Goal: Ask a question: Seek information or help from site administrators or community

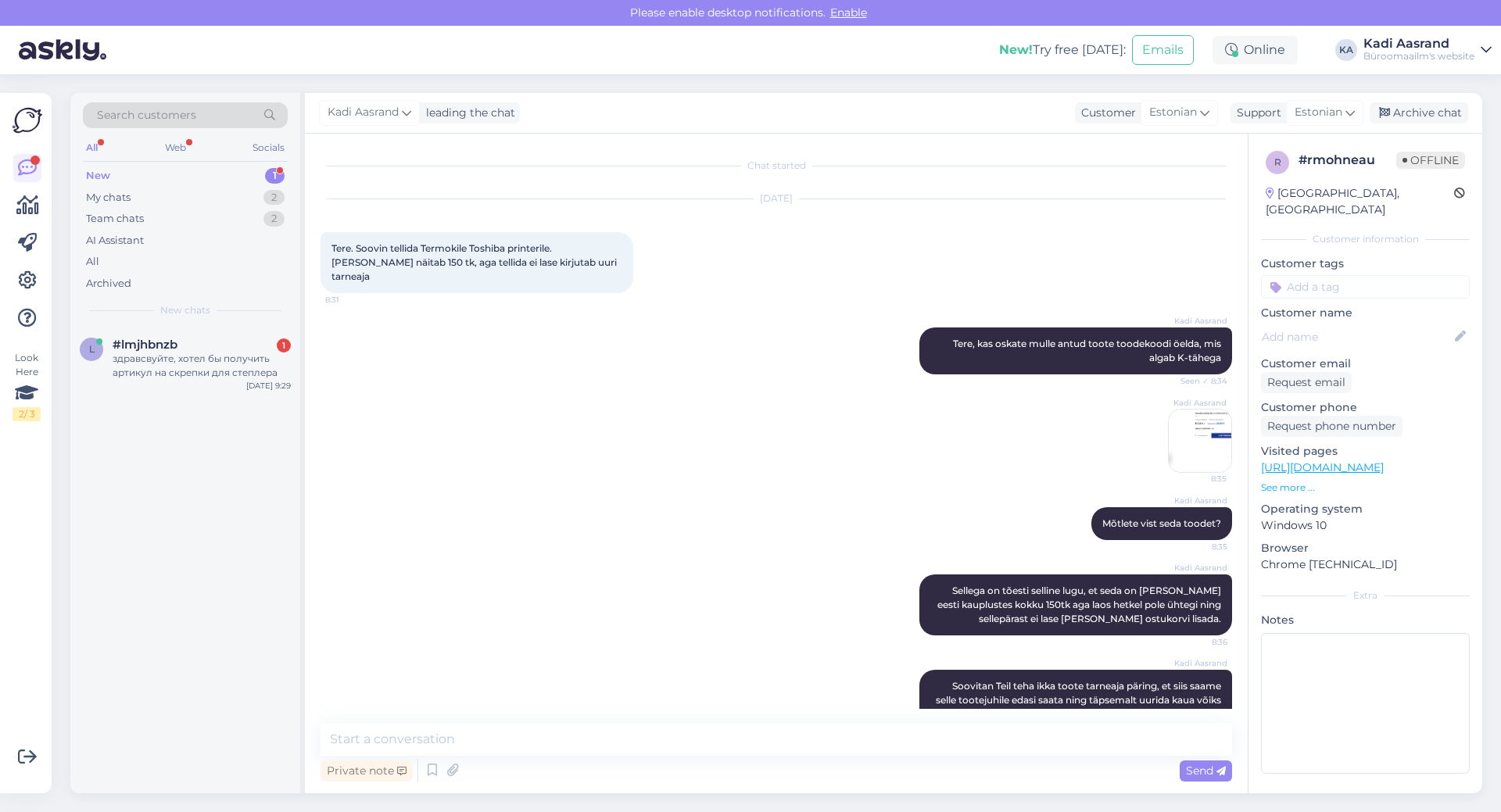
scroll to position [25, 0]
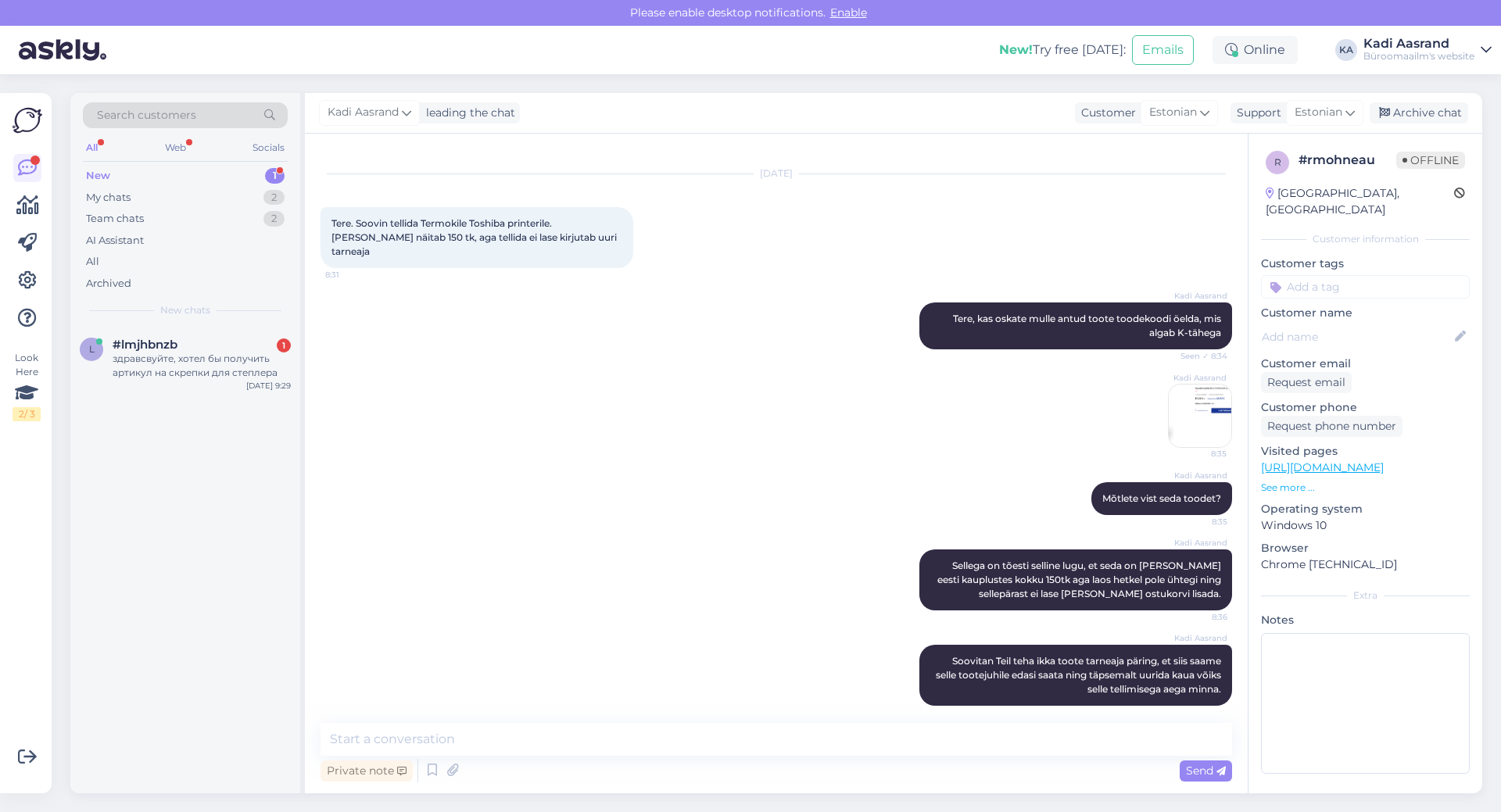
click at [198, 363] on div "здравсвуйте, хотел бы получить артикул на скрепки для степлера" at bounding box center [202, 366] width 179 height 28
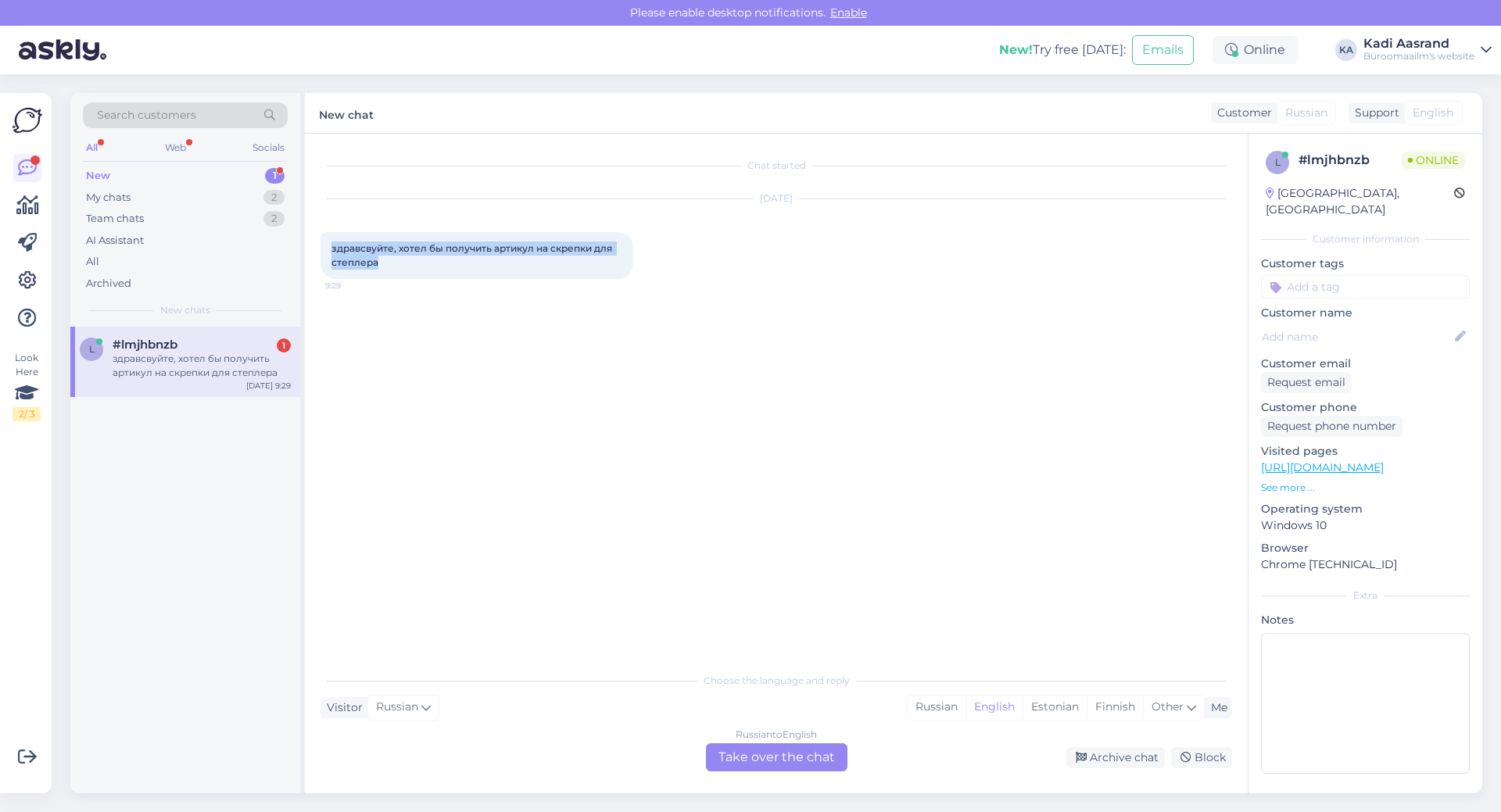
drag, startPoint x: 379, startPoint y: 265, endPoint x: 333, endPoint y: 251, distance: 48.1
click at [333, 251] on div "здравсвуйте, хотел бы получить артикул на скрепки для степлера 9:29" at bounding box center [477, 255] width 313 height 47
copy span "здравсвуйте, хотел бы получить артикул на скрепки для степлера"
click at [518, 513] on div "Chat started [DATE] здравсвуйте, хотел бы получить артикул на скрепки для степл…" at bounding box center [784, 400] width 926 height 501
click at [1043, 709] on div "Estonian" at bounding box center [1055, 708] width 64 height 24
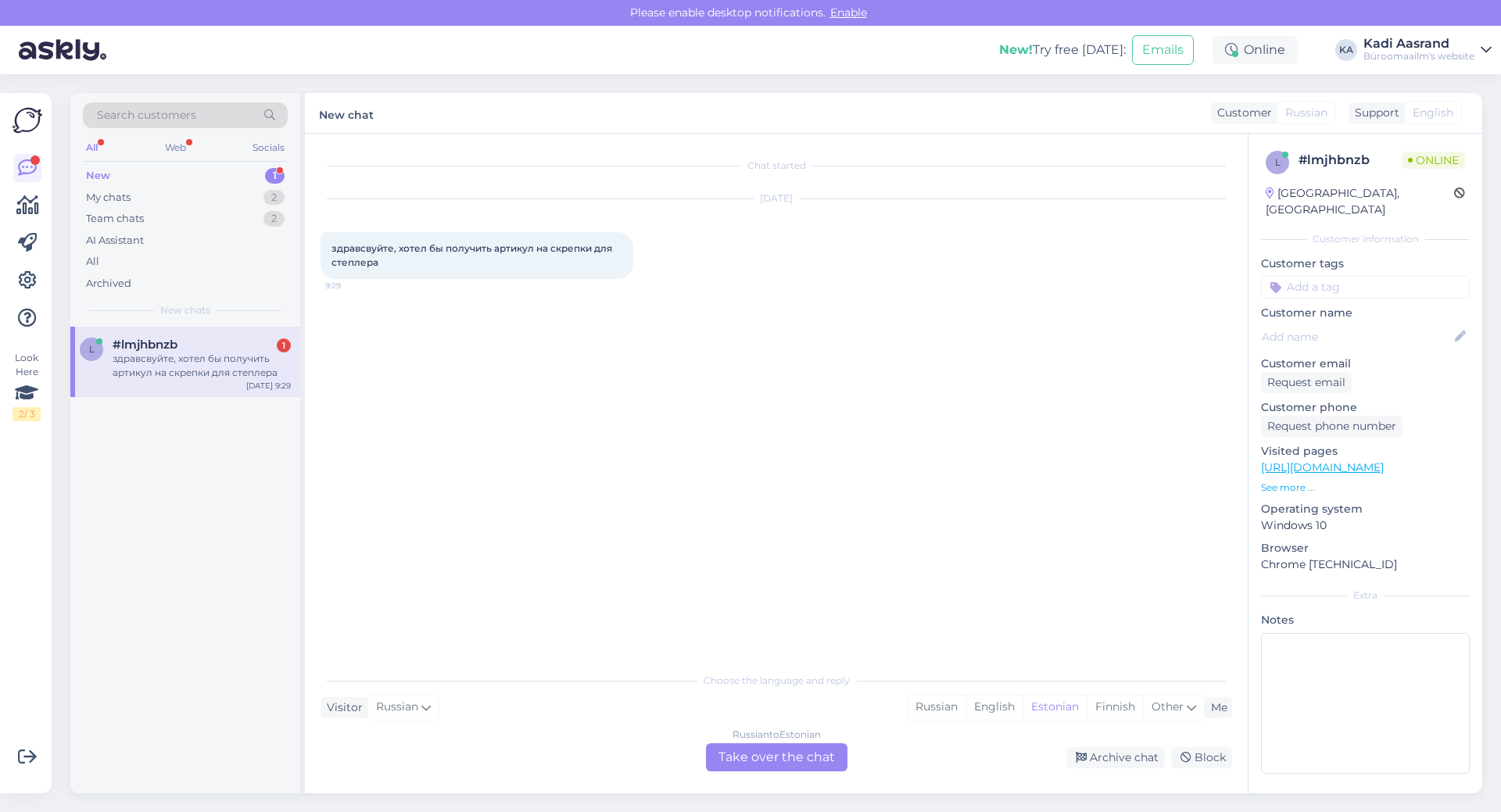
click at [778, 765] on div "Russian to Estonian Take over the chat" at bounding box center [777, 757] width 141 height 28
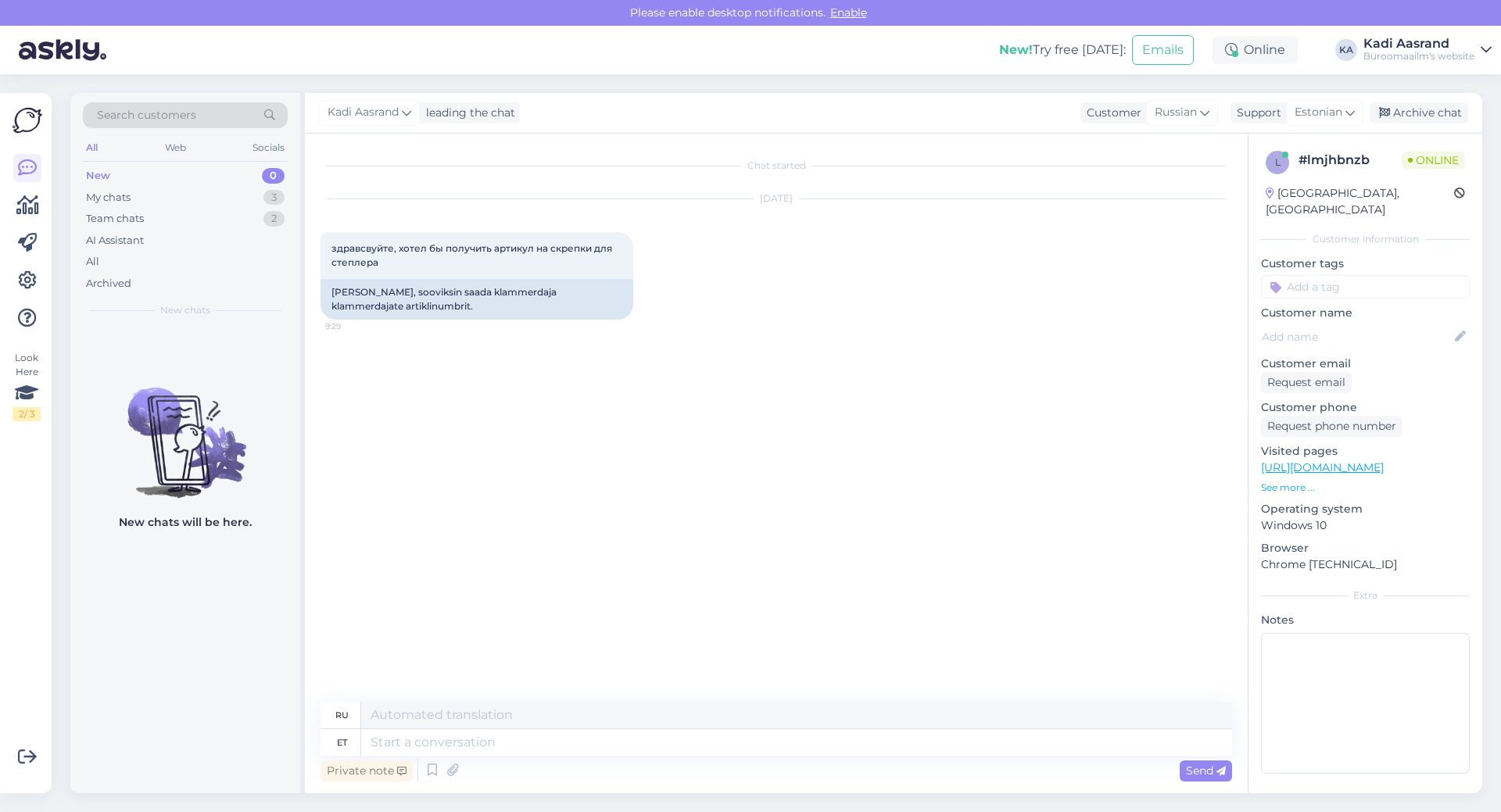
click at [517, 476] on div "Chat started [DATE] здравсвуйте, хотел бы получить артикул на скрепки для степл…" at bounding box center [784, 419] width 926 height 539
click at [511, 746] on textarea at bounding box center [796, 742] width 871 height 27
type textarea "Tere,"
type textarea "Привет,"
type textarea "Tere, kas"
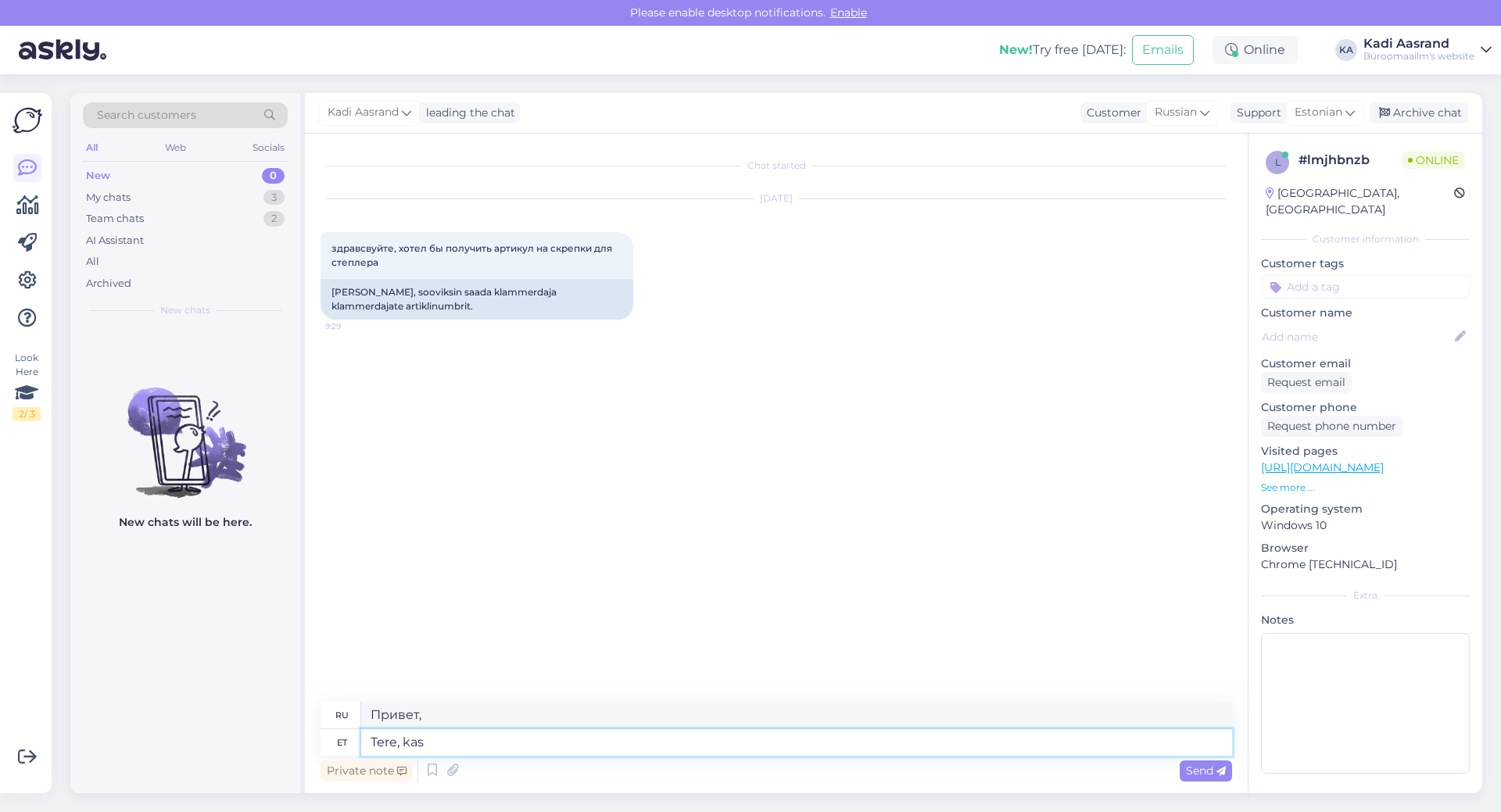
type textarea "Привет, это"
type textarea "Tere, kas mõtlete n"
type textarea "Привет, ты думаешь?"
type textarea "Tere, kas mõtlete neid"
type textarea "Здравствуйте, вы имеете в виду вот это?"
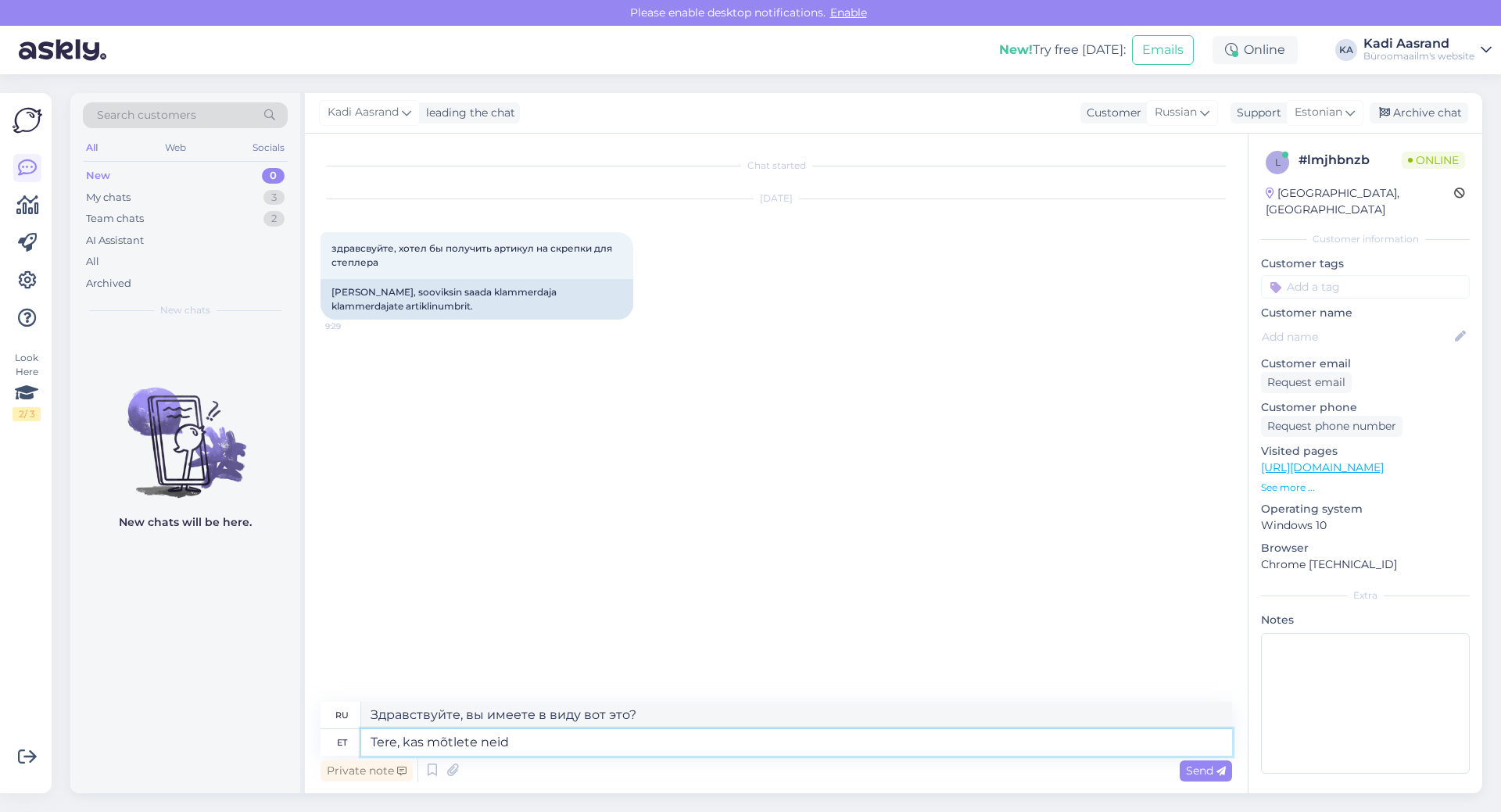
paste textarea "[URL][DOMAIN_NAME]"
type textarea "Tere, kas mõtlete neid [URL][DOMAIN_NAME]"
type textarea "Здравствуйте, вы думаете об этом [URL][DOMAIN_NAME]"
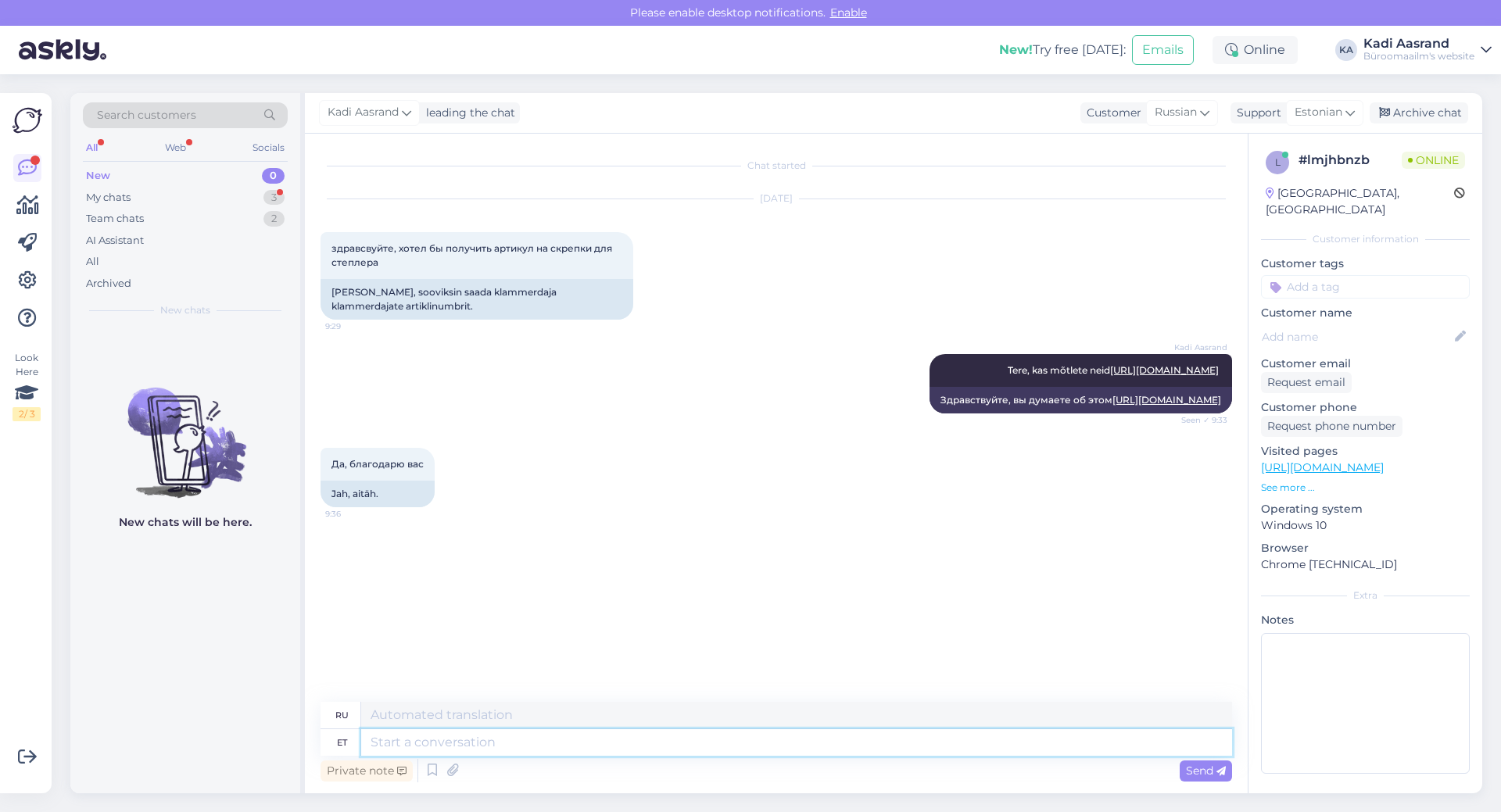
click at [581, 742] on textarea at bounding box center [796, 742] width 871 height 27
type textarea "Palun j"
type textarea "Пожалуйста"
type textarea "[PERSON_NAME]"
type textarea "Пожалуйста [PERSON_NAME]"
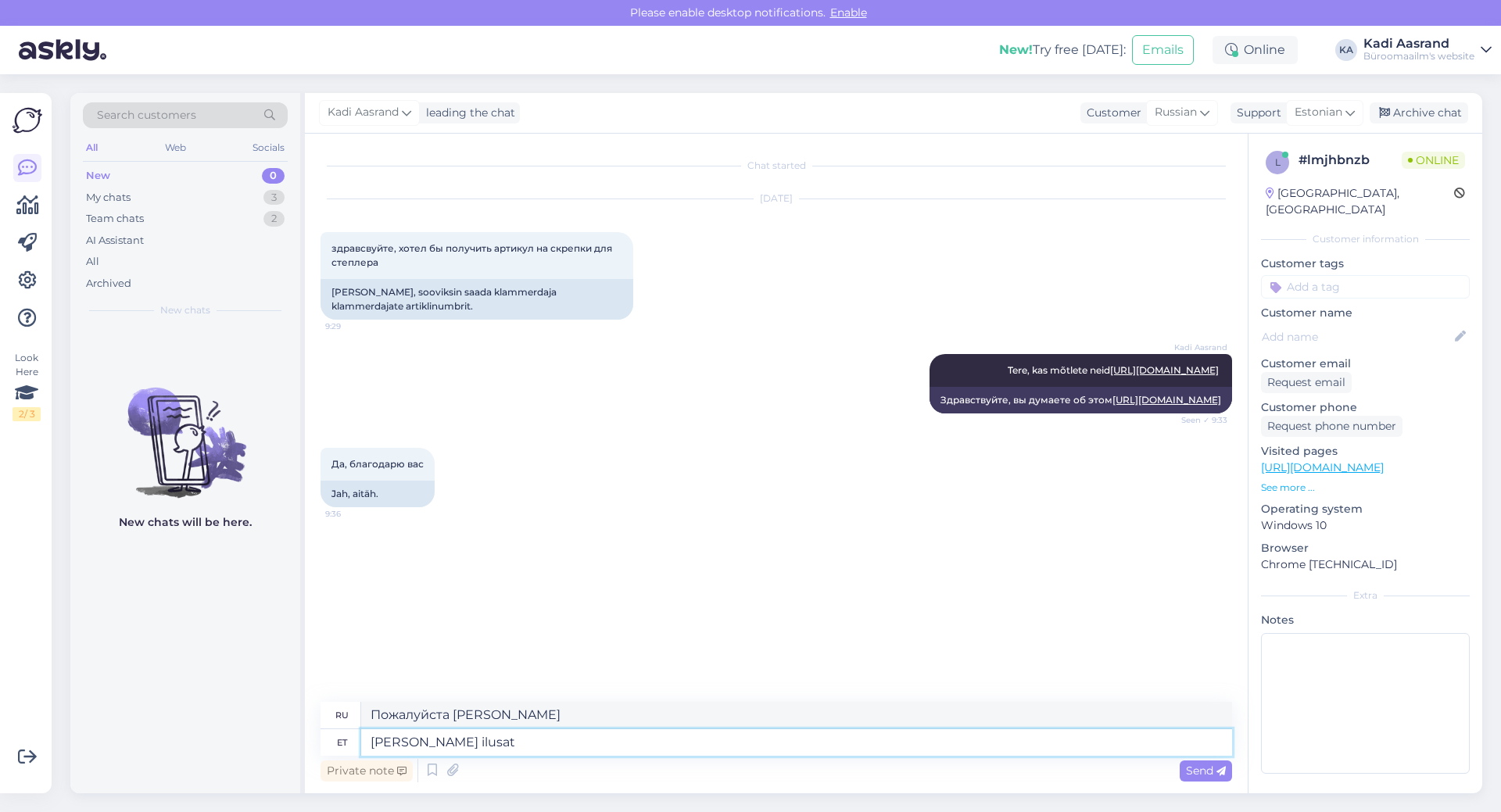
type textarea "[PERSON_NAME] ilusat"
type textarea "Пожалуйста и красиво"
type textarea "[PERSON_NAME] ilusat päeva,"
type textarea "Пожалуйста, хорошего вам дня."
type textarea "[PERSON_NAME] ilusat päeva, Teile"
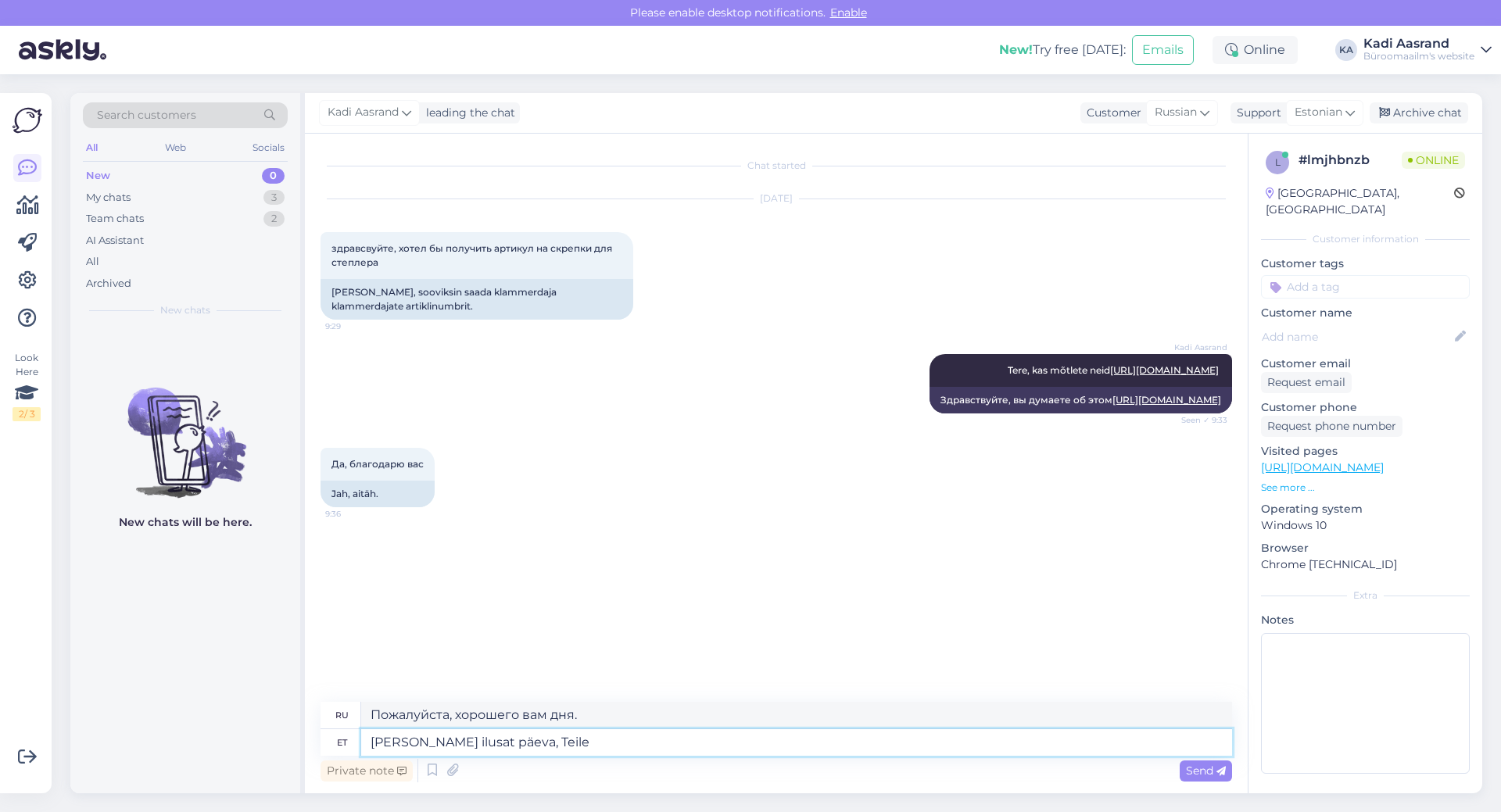
type textarea "Пожалуйста, желаю вам хорошего дня."
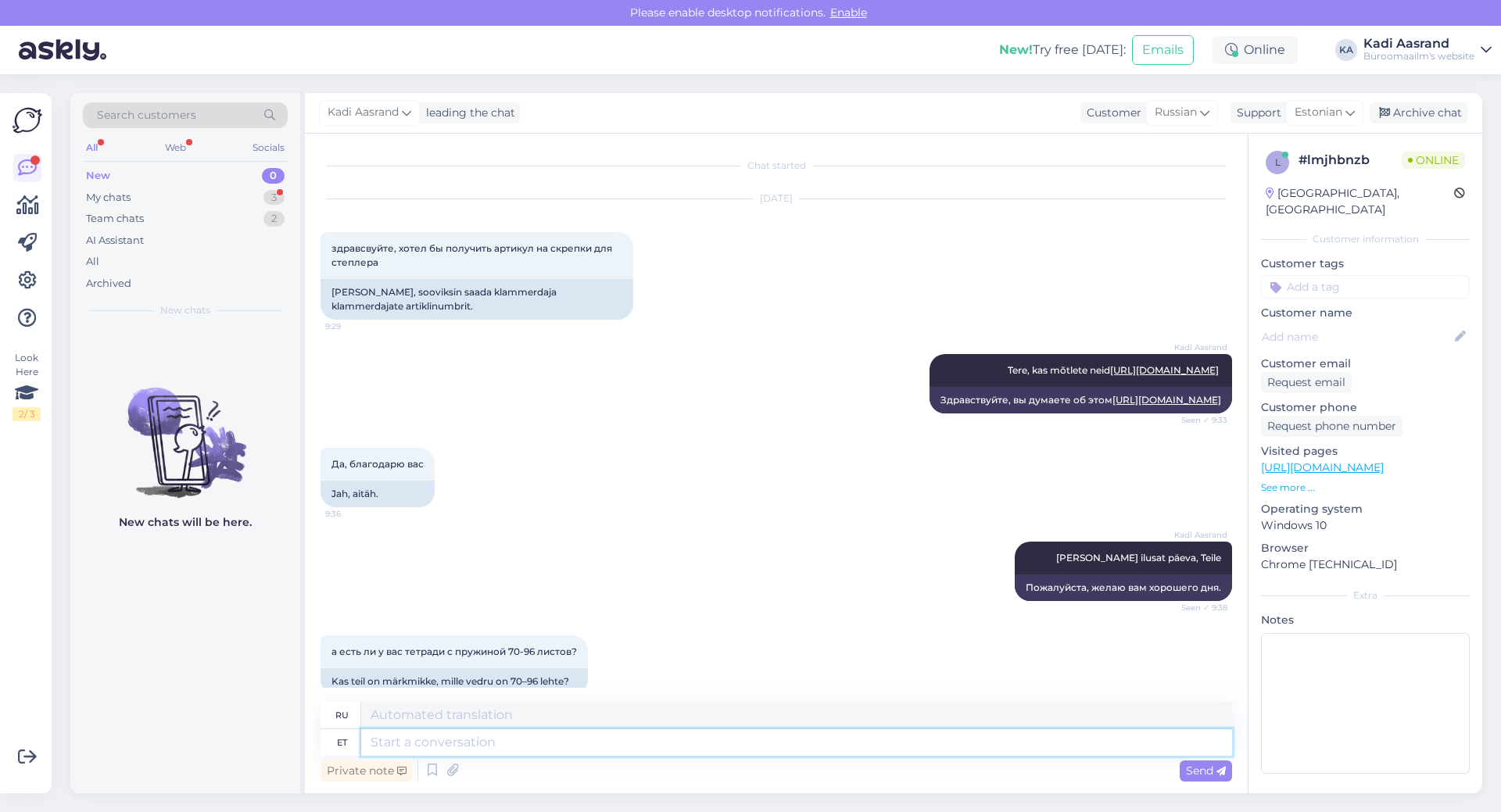
scroll to position [81, 0]
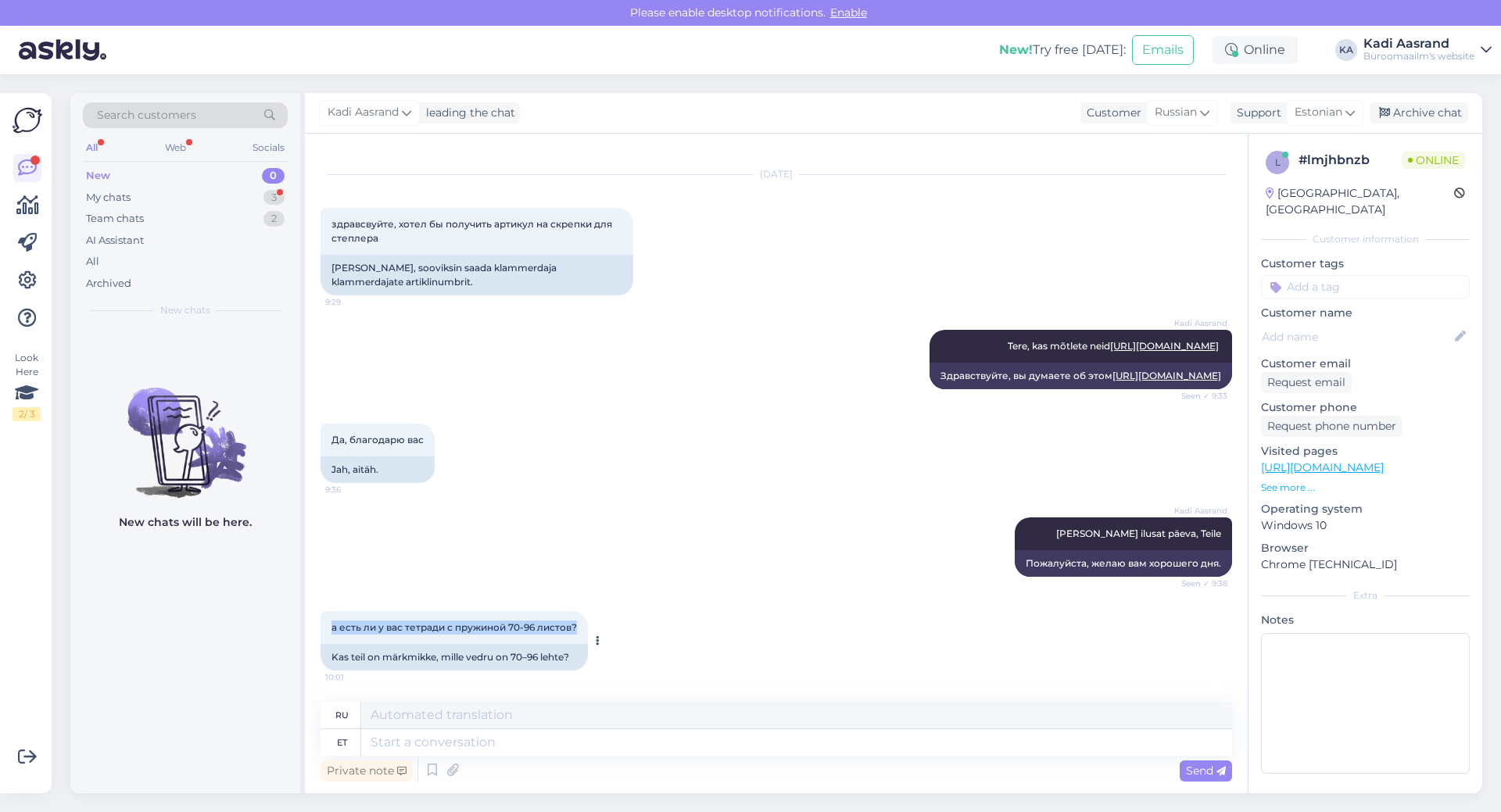
drag, startPoint x: 331, startPoint y: 626, endPoint x: 586, endPoint y: 634, distance: 255.1
click at [586, 634] on div "а есть ли у вас тетради с пружиной 70-96 листов? 10:01" at bounding box center [454, 628] width 268 height 33
copy span "а есть ли у вас тетради с пружиной 70-96 листов?"
click at [647, 744] on textarea at bounding box center [796, 742] width 871 height 27
type textarea "Millist"
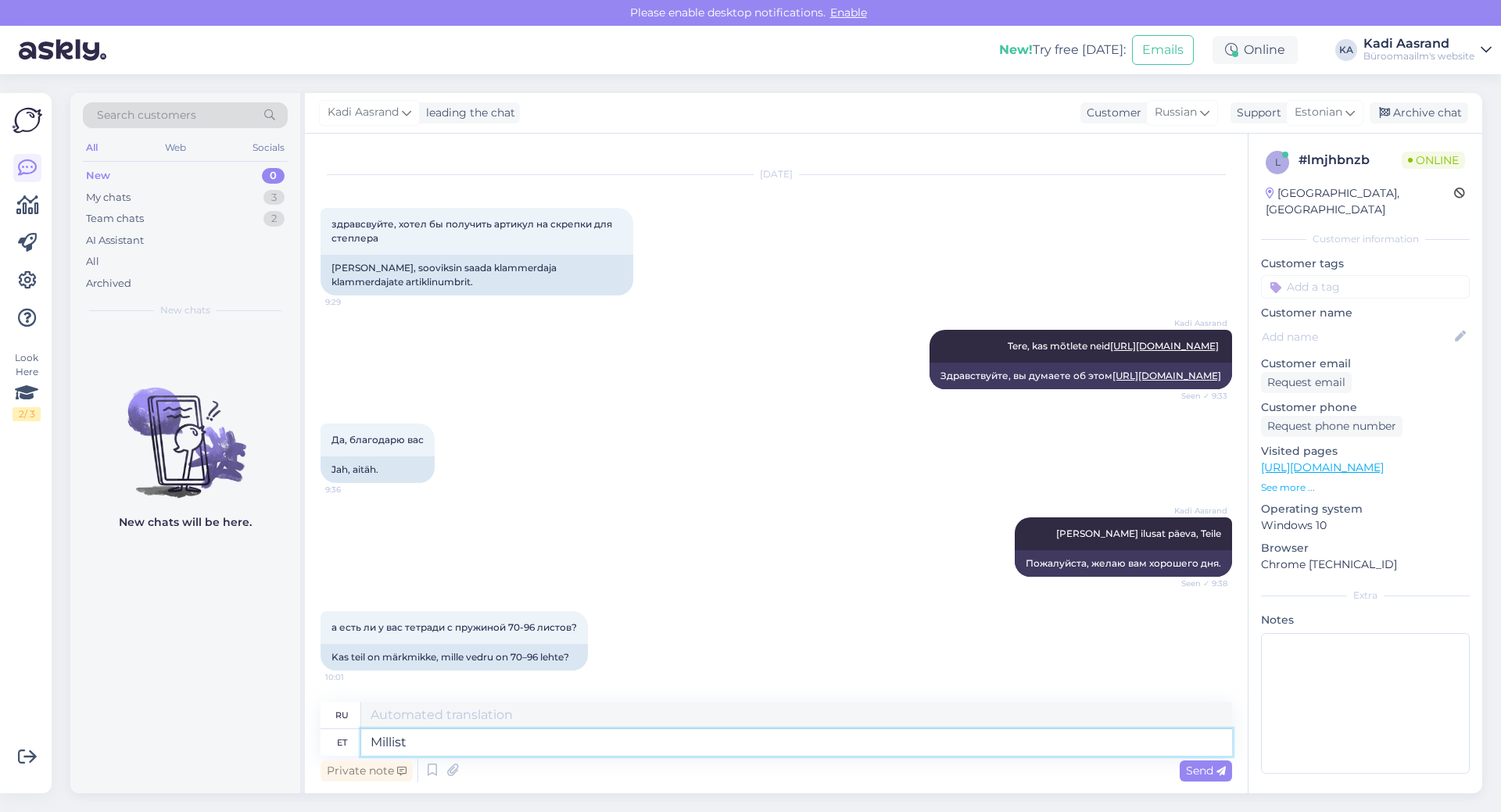
type textarea "Какой вид"
type textarea "Millist märkmiku"
type textarea "Какой блокнот?"
type textarea "Millist märkmiku täpsemalt si"
type textarea "Какой конкретно блокнот?"
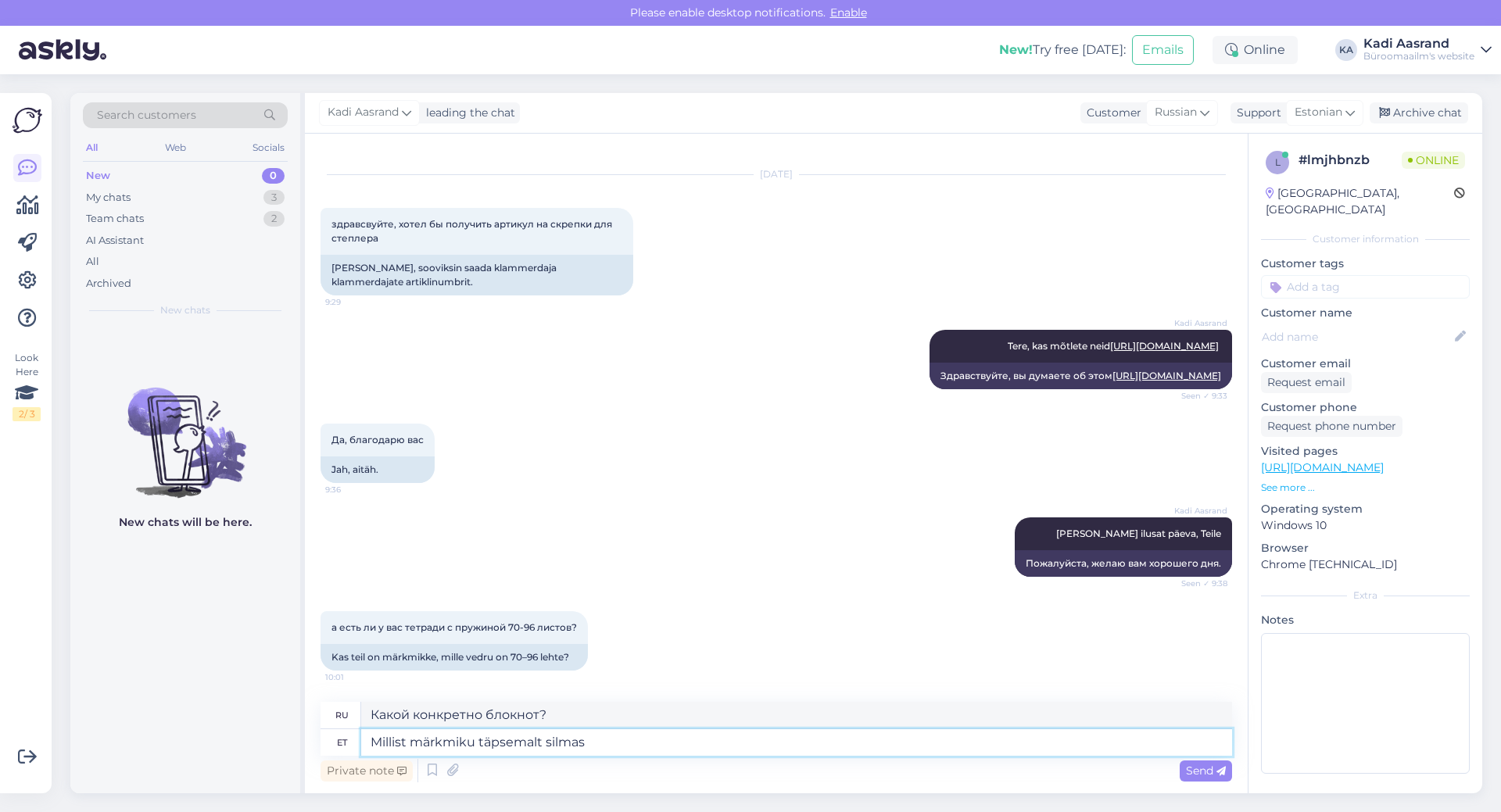
type textarea "Millist märkmiku täpsemalt silmas"
type textarea "Какой конкретно блокнот вы имеете в виду?"
type textarea "Millist märkmiku täpsemalt silmas peate,"
type textarea "Какой именно блокнот вы имеете в виду?"
type textarea "Millist märkmiku täpsemalt silmas peate, mis suurust"
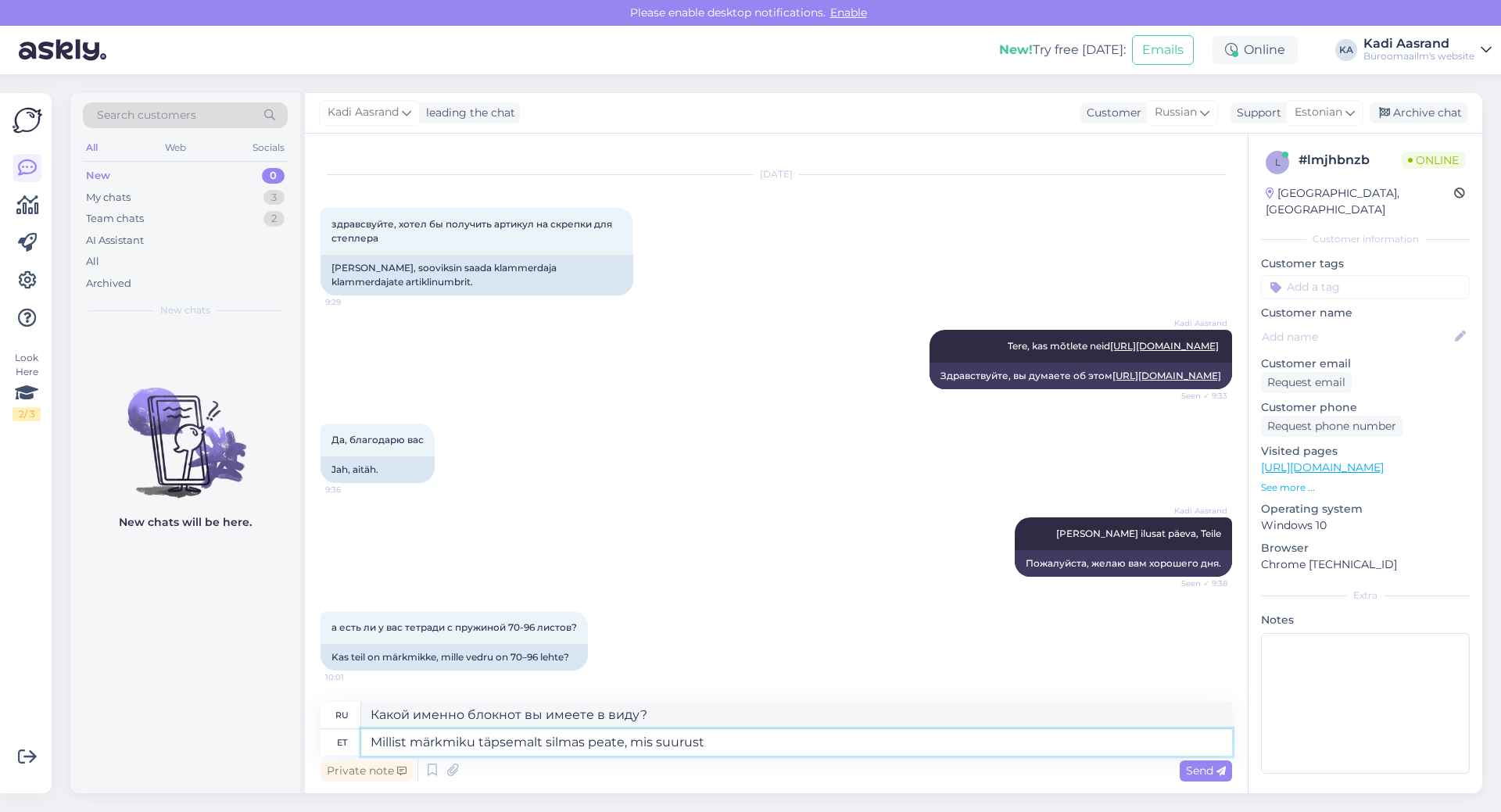
type textarea "Какой именно блокнот вы имеете в виду, какого размера?"
type textarea "Millist märkmiku täpsemalt silmas peate, mis suurust jne?"
type textarea "Какой тип блокнота вы имеете в виду, какой размер и т. д.?"
type textarea "Millist märkmiku täpsemalt silmas peate, mis suurust jne?"
click at [1217, 767] on icon at bounding box center [1221, 772] width 9 height 9
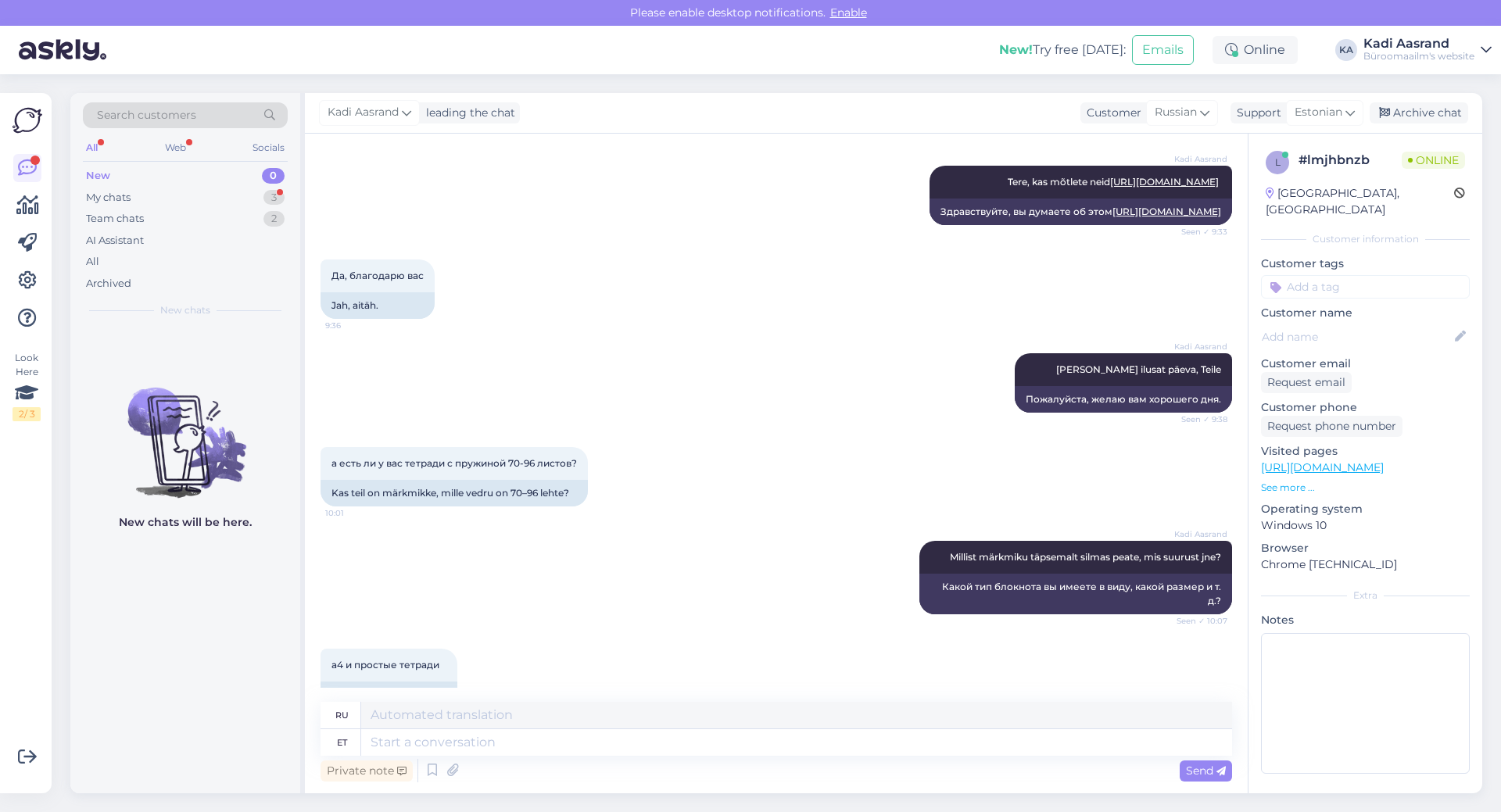
scroll to position [282, 0]
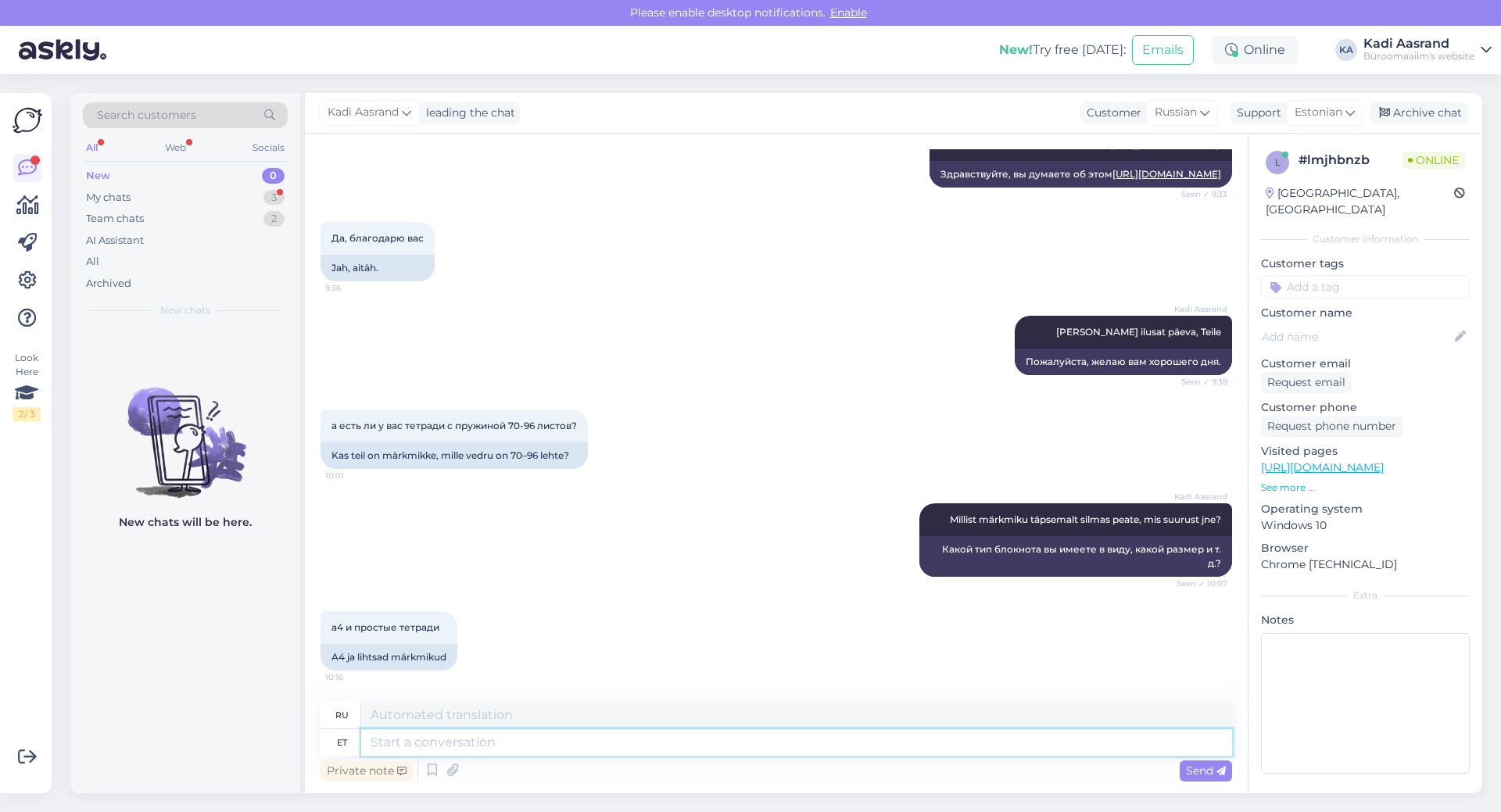
click at [593, 750] on textarea at bounding box center [796, 742] width 871 height 27
type textarea "näiteks m"
type textarea "например"
type textarea "näiteks midagi s"
type textarea "например что-то"
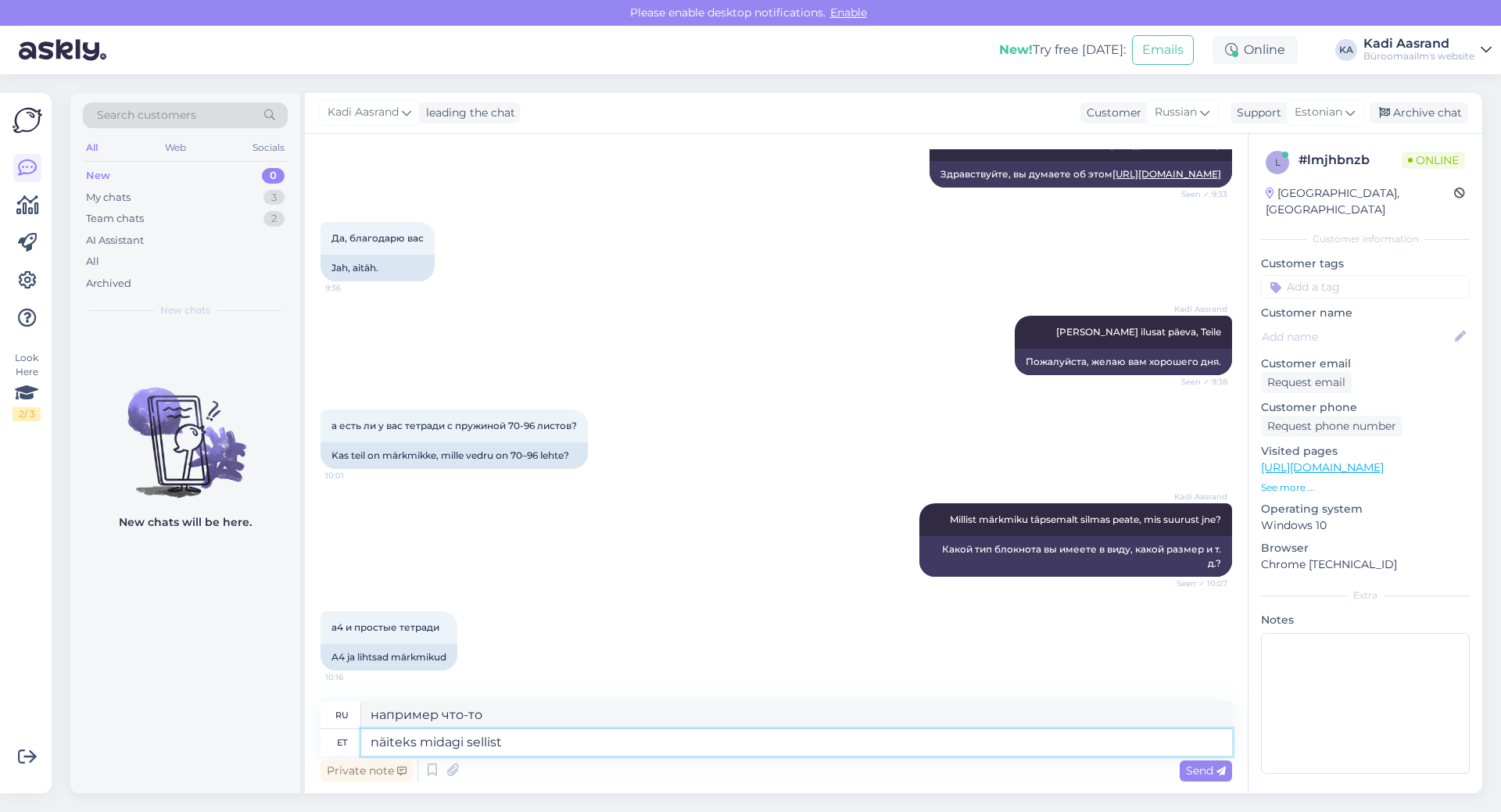
type textarea "näiteks midagi sellist"
type textarea "например что-то вроде этого"
paste textarea "[URL][DOMAIN_NAME]"
type textarea "näiteks midagi sellist [URL][DOMAIN_NAME]"
type textarea "например что-то вроде этого [URL][DOMAIN_NAME]"
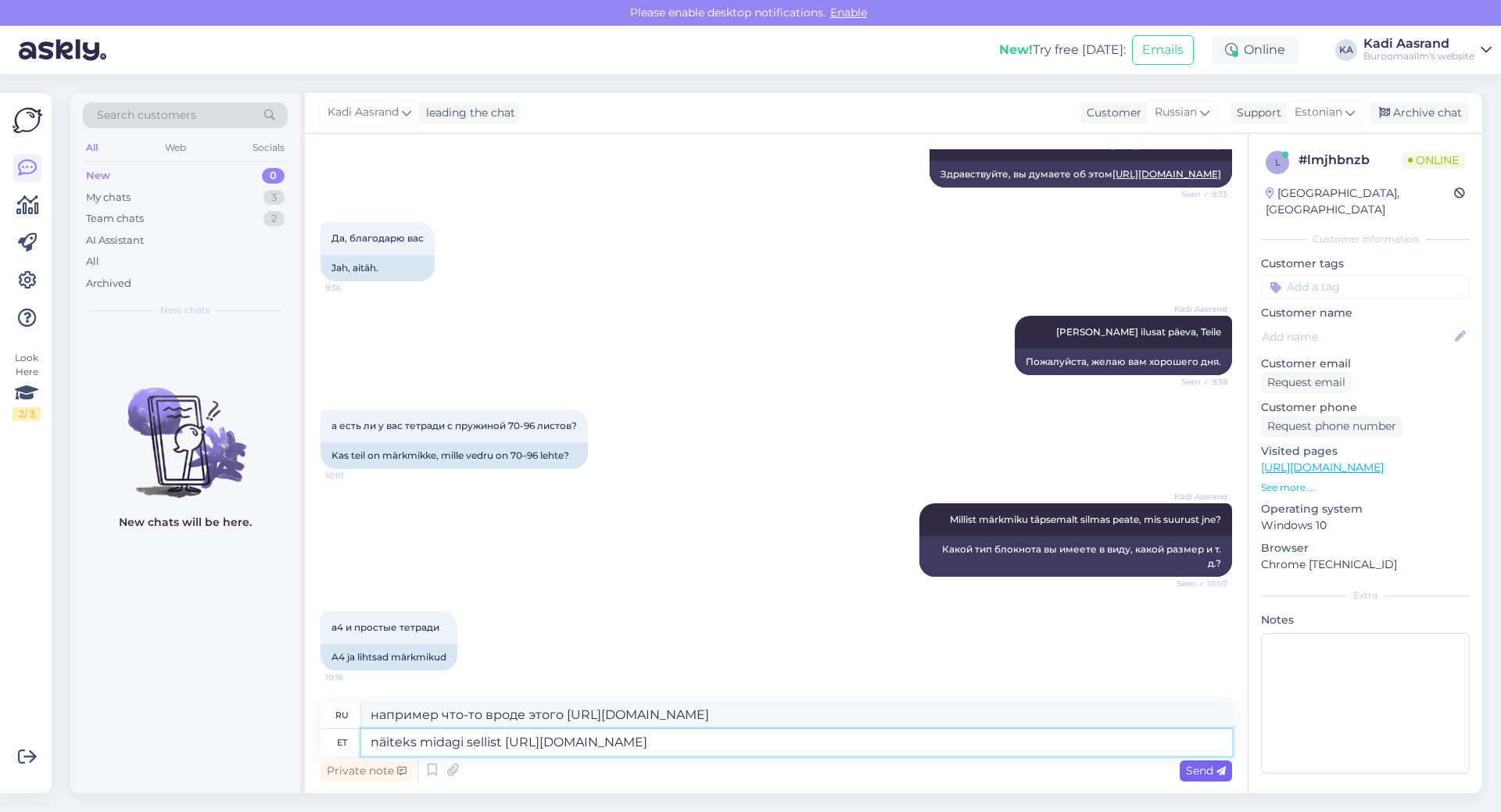
type textarea "näiteks midagi sellist [URL][DOMAIN_NAME]"
click at [1213, 776] on span "Send" at bounding box center [1206, 771] width 40 height 14
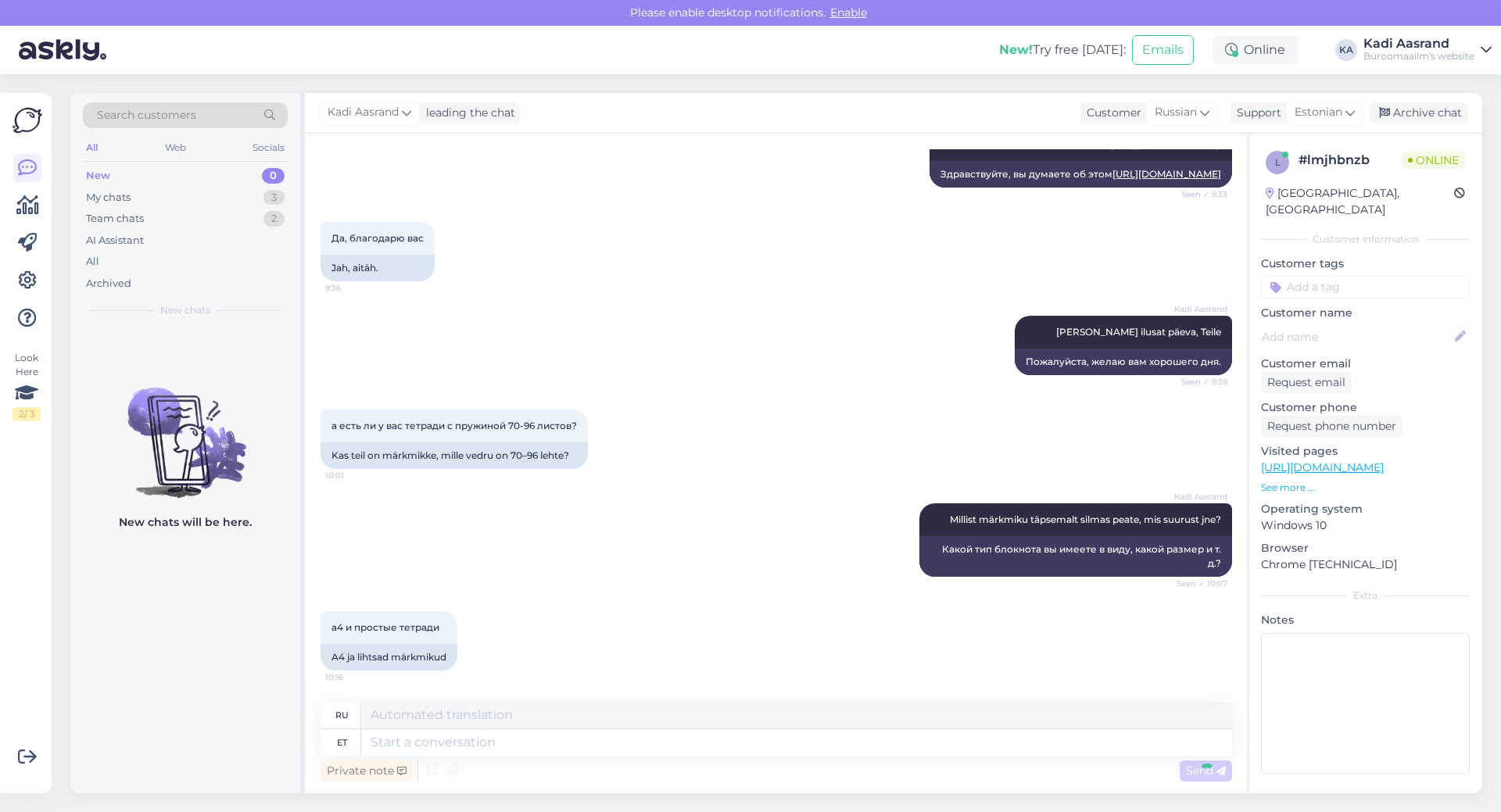
scroll to position [432, 0]
